Goal: Find specific page/section: Find specific page/section

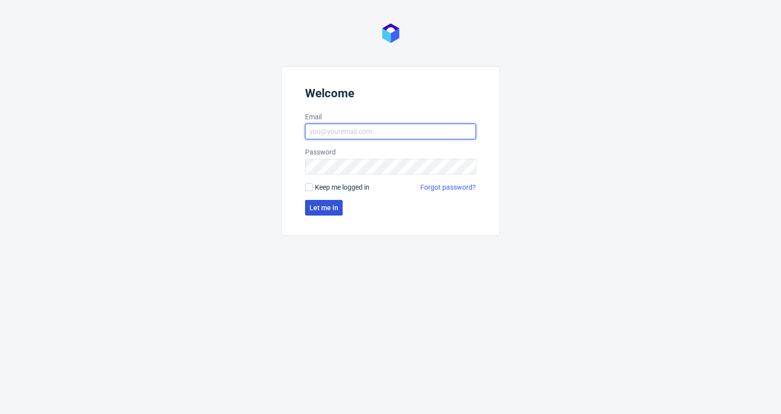
type input "antonina.plotek@packhelp.com"
click at [329, 206] on span "Let me in" at bounding box center [324, 207] width 29 height 7
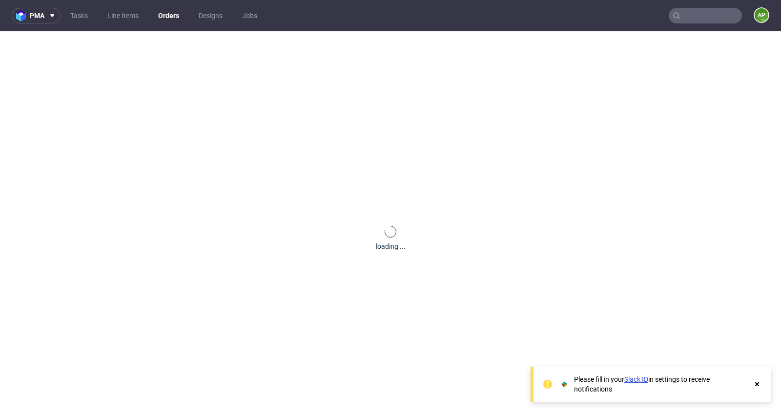
click at [691, 17] on input "text" at bounding box center [705, 16] width 73 height 16
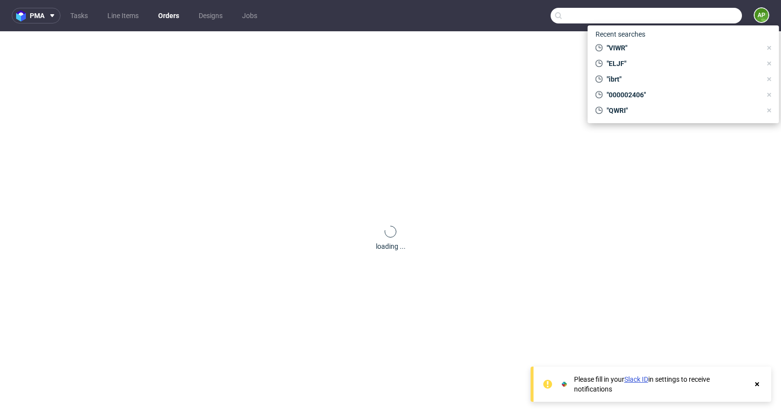
paste input "000002446"
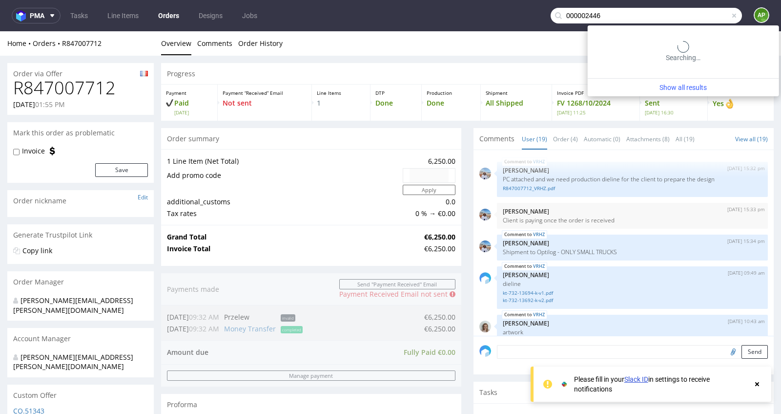
type input "000002446"
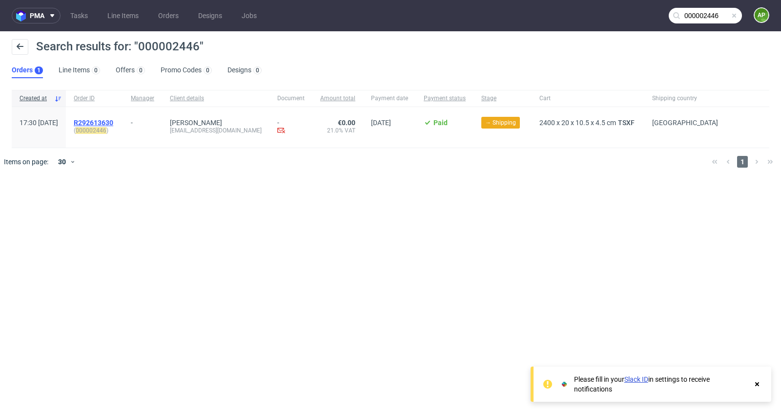
click at [113, 120] on span "R292613630" at bounding box center [94, 123] width 40 height 8
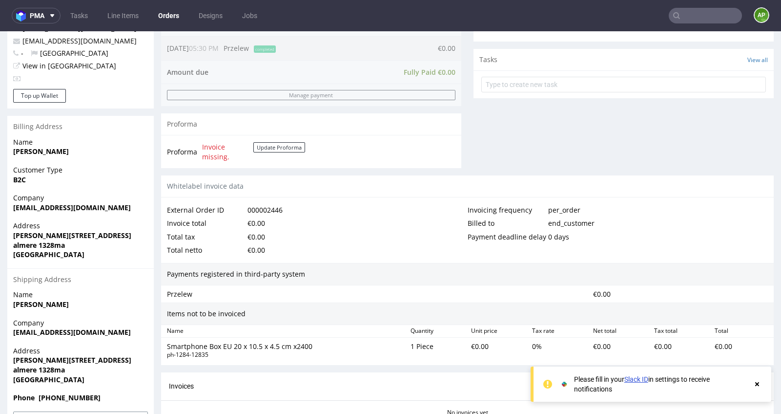
scroll to position [417, 0]
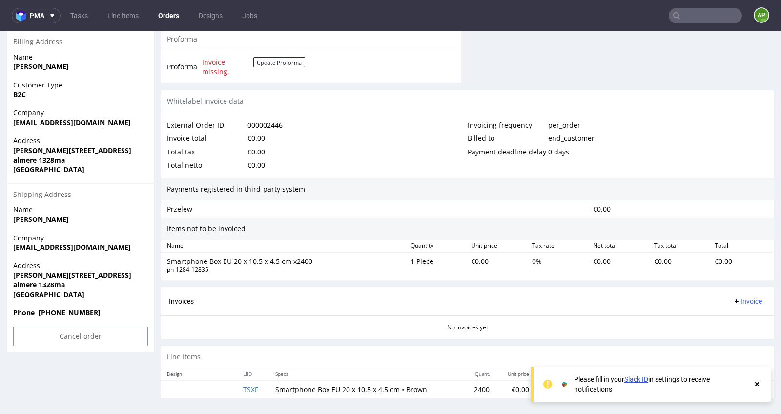
click at [756, 385] on icon at bounding box center [757, 384] width 9 height 8
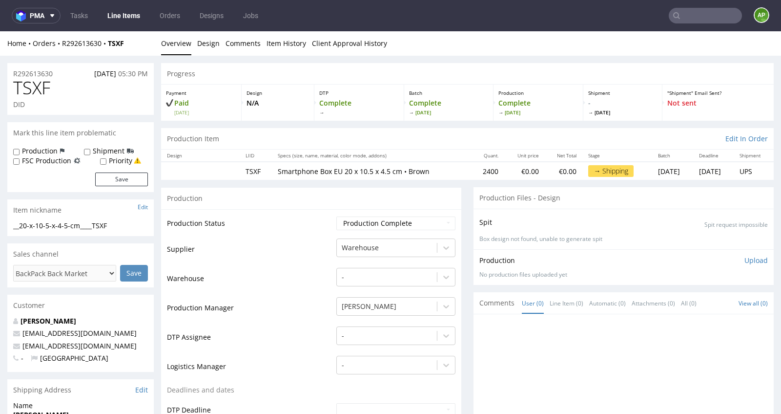
click at [275, 245] on td "Supplier" at bounding box center [250, 251] width 167 height 29
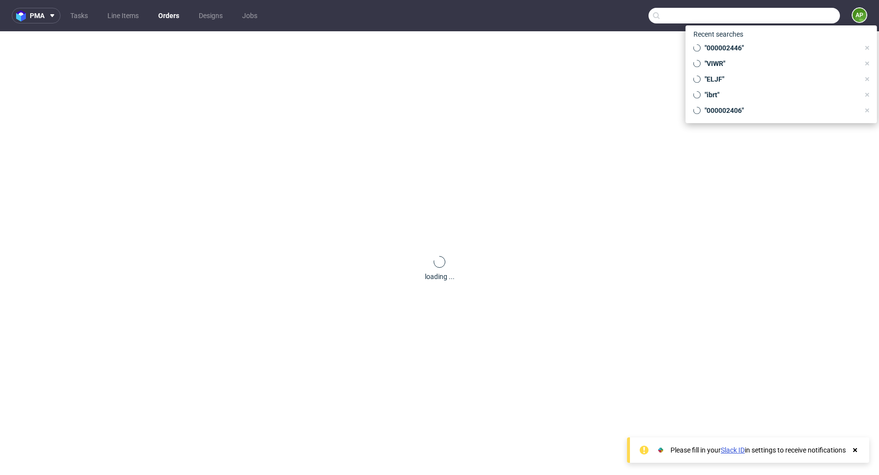
click at [788, 17] on input "text" at bounding box center [743, 16] width 191 height 16
paste input "FGHBHCH70F"
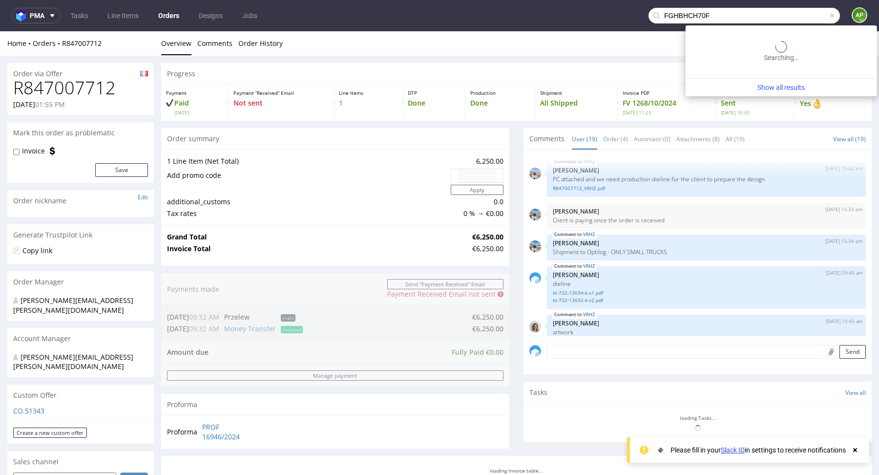
scroll to position [691, 0]
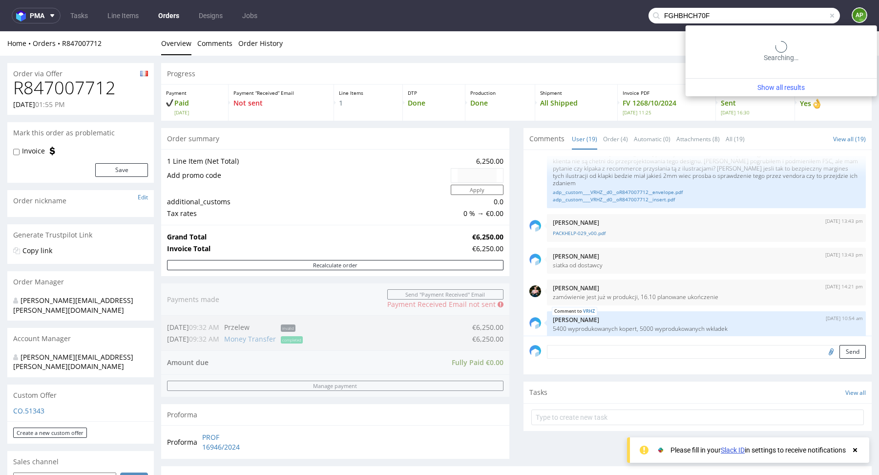
type input "FGHBHCH70F"
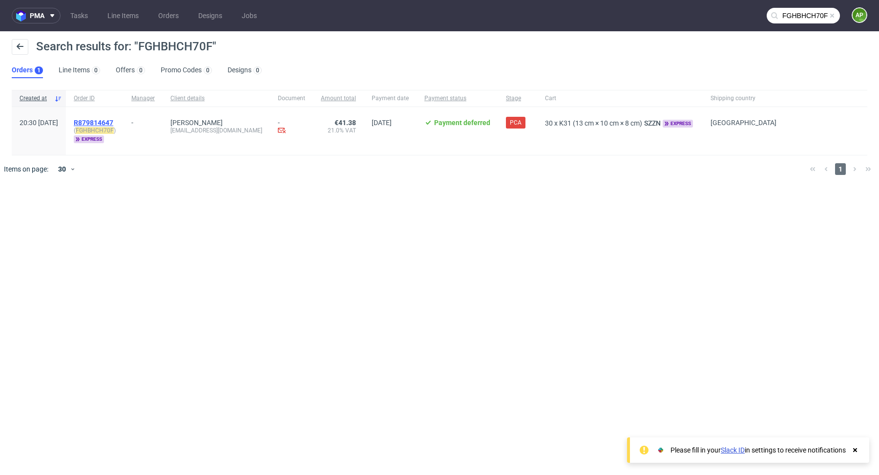
click at [113, 124] on span "R879814647" at bounding box center [94, 123] width 40 height 8
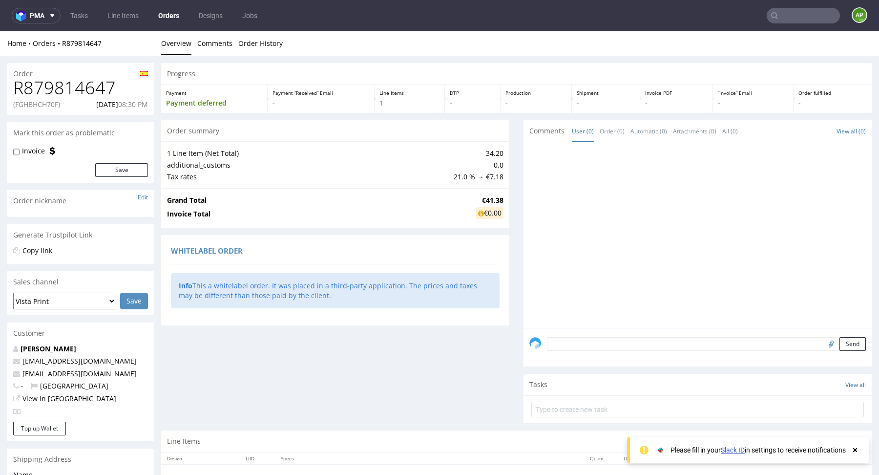
scroll to position [135, 0]
